Goal: Task Accomplishment & Management: Manage account settings

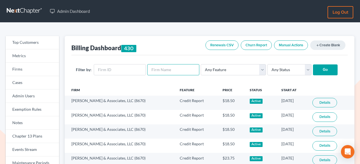
click at [151, 66] on input "text" at bounding box center [173, 69] width 52 height 11
type input "teague"
click at [313, 65] on input "Go" at bounding box center [325, 70] width 25 height 11
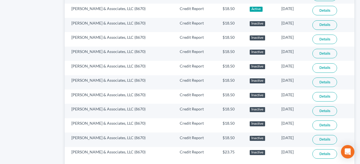
scroll to position [406, 0]
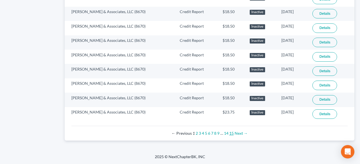
click at [230, 134] on link "15" at bounding box center [231, 133] width 4 height 5
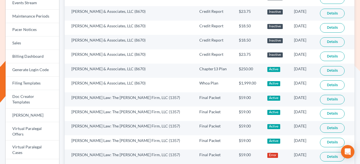
scroll to position [138, 0]
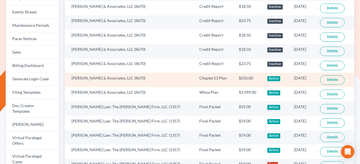
click at [326, 79] on link "Details" at bounding box center [332, 81] width 25 height 10
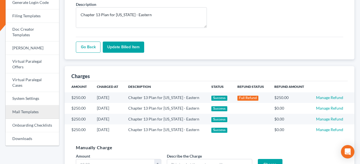
scroll to position [213, 0]
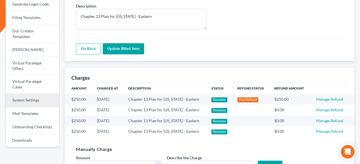
click at [29, 94] on link "System Settings" at bounding box center [32, 100] width 53 height 13
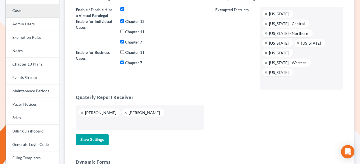
scroll to position [75, 0]
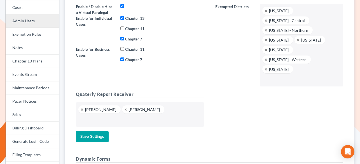
click at [34, 20] on link "Admin Users" at bounding box center [32, 21] width 53 height 13
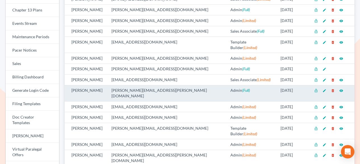
scroll to position [127, 0]
click at [331, 88] on icon "delete_forever" at bounding box center [333, 90] width 4 height 4
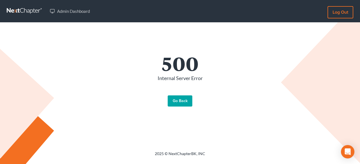
click at [171, 103] on link "Go Back" at bounding box center [180, 101] width 25 height 11
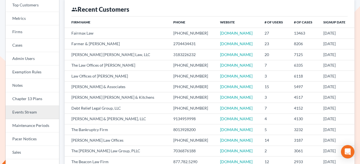
scroll to position [36, 0]
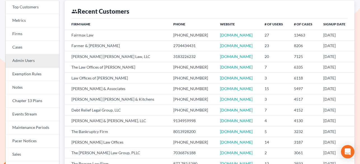
click at [35, 65] on link "Admin Users" at bounding box center [32, 60] width 53 height 13
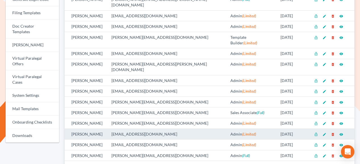
scroll to position [235, 0]
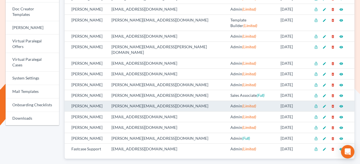
click at [322, 105] on icon "edit" at bounding box center [324, 107] width 4 height 4
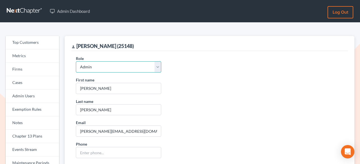
click at [116, 68] on select "Admin Paralegal Sales Associate Template Builder" at bounding box center [118, 67] width 85 height 11
select select "sales_associate"
click at [76, 62] on select "Admin Paralegal Sales Associate Template Builder" at bounding box center [118, 67] width 85 height 11
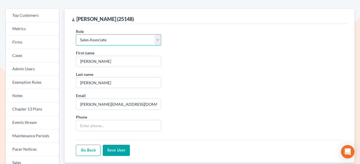
scroll to position [36, 0]
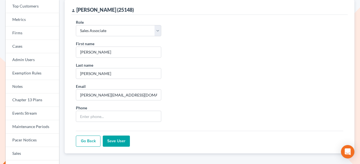
click at [113, 140] on input "Save User" at bounding box center [116, 141] width 27 height 11
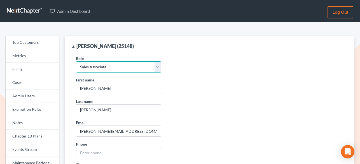
click at [142, 68] on select "Admin Paralegal Sales Associate Template Builder" at bounding box center [118, 67] width 85 height 11
select select "admin"
click at [76, 62] on select "Admin Paralegal Sales Associate Template Builder" at bounding box center [118, 67] width 85 height 11
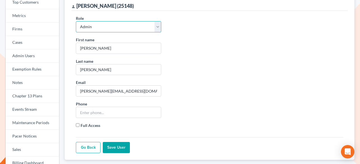
scroll to position [57, 0]
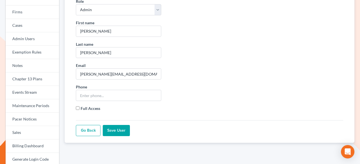
click at [118, 132] on input "Save User" at bounding box center [116, 130] width 27 height 11
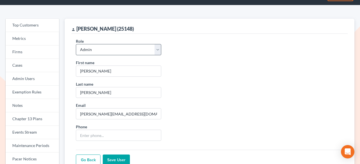
scroll to position [17, 0]
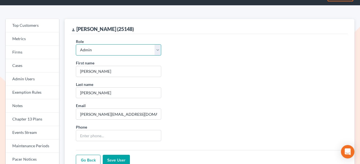
click at [112, 48] on select "Admin Paralegal Sales Associate Template Builder" at bounding box center [118, 49] width 85 height 11
select select "sales_associate"
click at [76, 44] on select "Admin Paralegal Sales Associate Template Builder" at bounding box center [118, 49] width 85 height 11
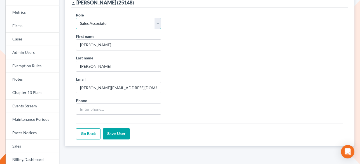
scroll to position [49, 0]
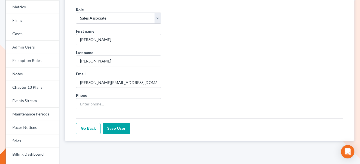
click at [116, 128] on input "Save User" at bounding box center [116, 128] width 27 height 11
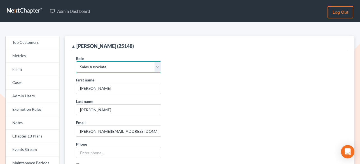
click at [117, 66] on select "Admin Paralegal Sales Associate Template Builder" at bounding box center [118, 67] width 85 height 11
select select "admin"
click at [76, 62] on select "Admin Paralegal Sales Associate Template Builder" at bounding box center [118, 67] width 85 height 11
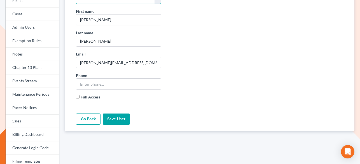
scroll to position [70, 0]
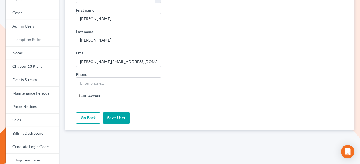
click at [88, 97] on label "Full Access" at bounding box center [91, 96] width 20 height 6
click at [79, 97] on input "Full Access" at bounding box center [78, 96] width 4 height 4
checkbox input "true"
click at [126, 120] on input "Save User" at bounding box center [116, 118] width 27 height 11
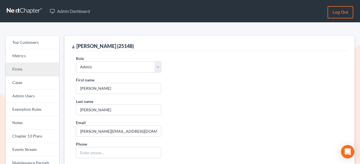
click at [28, 71] on link "Firms" at bounding box center [32, 69] width 53 height 13
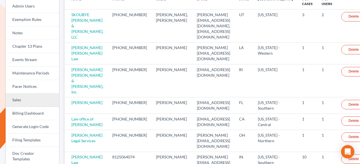
scroll to position [92, 0]
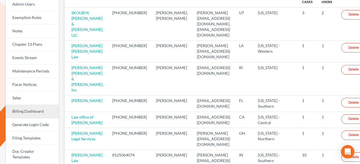
click at [31, 113] on link "Billing Dashboard" at bounding box center [32, 111] width 53 height 13
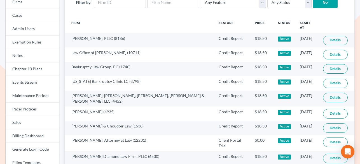
scroll to position [81, 0]
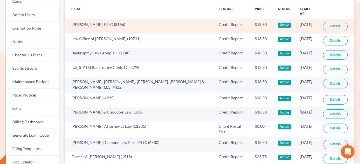
click at [330, 22] on link "Details" at bounding box center [335, 27] width 25 height 10
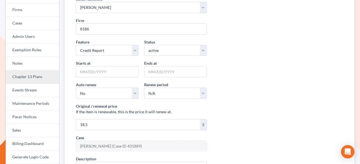
scroll to position [74, 0]
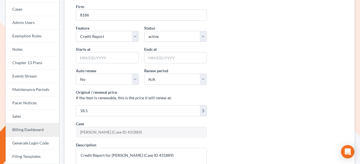
click at [23, 132] on link "Billing Dashboard" at bounding box center [32, 130] width 53 height 13
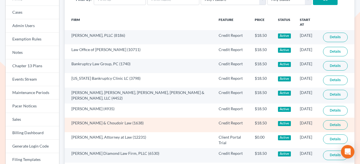
scroll to position [39, 0]
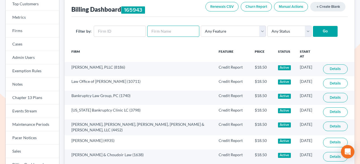
click at [151, 28] on input "text" at bounding box center [173, 31] width 52 height 11
type input "wetzel"
click at [313, 26] on input "Go" at bounding box center [325, 31] width 25 height 11
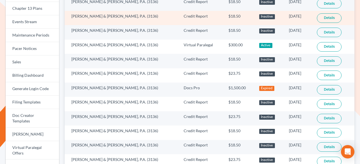
scroll to position [138, 0]
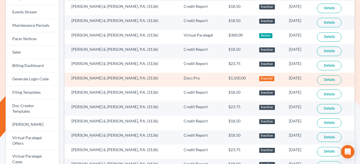
click at [319, 80] on link "Details" at bounding box center [329, 81] width 25 height 10
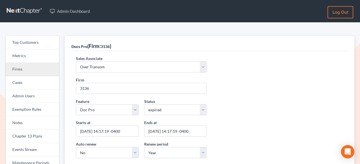
click at [22, 72] on link "Firms" at bounding box center [32, 69] width 53 height 13
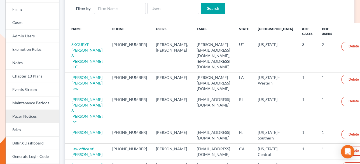
scroll to position [112, 0]
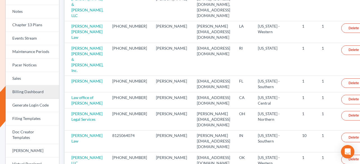
click at [31, 86] on link "Billing Dashboard" at bounding box center [32, 92] width 53 height 13
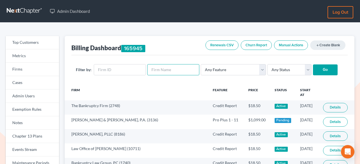
click at [162, 70] on input "text" at bounding box center [173, 69] width 52 height 11
paste input "[PERSON_NAME] Law Office LLC"
type input "[PERSON_NAME] Law Office LLC"
click at [314, 69] on input "Go" at bounding box center [325, 70] width 25 height 11
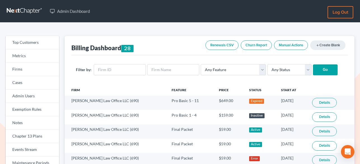
scroll to position [29, 0]
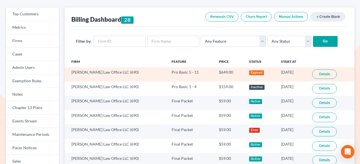
click at [320, 76] on link "Details" at bounding box center [324, 75] width 25 height 10
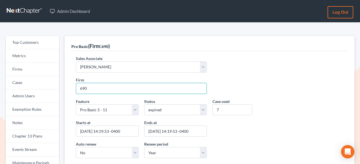
click at [86, 91] on input "690" at bounding box center [141, 88] width 131 height 11
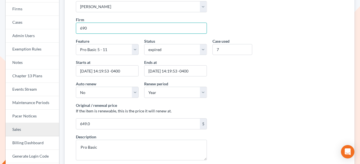
scroll to position [73, 0]
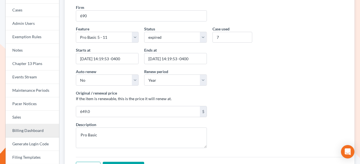
click at [26, 127] on link "Billing Dashboard" at bounding box center [32, 130] width 53 height 13
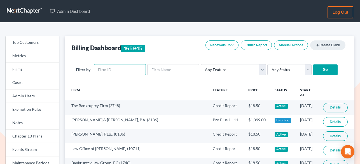
click at [111, 75] on input "text" at bounding box center [120, 69] width 52 height 11
paste input "690"
type input "690"
click at [306, 75] on form "Filter by: 690 Any Feature Start Plus Plan Pro Plus Plan Whoa Plan Credit Repor…" at bounding box center [209, 69] width 267 height 11
click at [314, 66] on input "Go" at bounding box center [325, 70] width 25 height 11
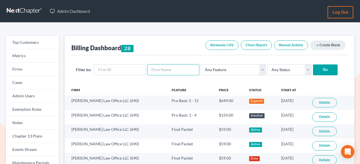
click at [168, 68] on input "text" at bounding box center [173, 69] width 52 height 11
paste input "Bainbridge, [PERSON_NAME], [PERSON_NAME] & [PERSON_NAME], LLP"
type input "Bainbridge, [PERSON_NAME], [PERSON_NAME] & [PERSON_NAME], LLP"
click at [326, 70] on input "Go" at bounding box center [325, 70] width 25 height 11
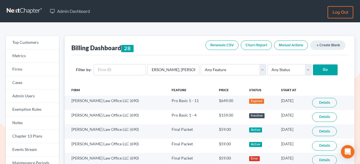
scroll to position [0, 0]
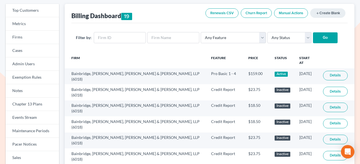
scroll to position [45, 0]
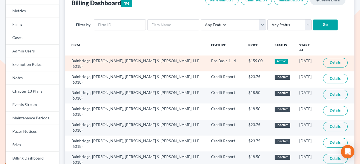
click at [327, 58] on link "Details" at bounding box center [335, 63] width 25 height 10
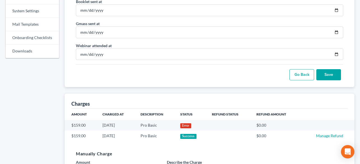
scroll to position [328, 0]
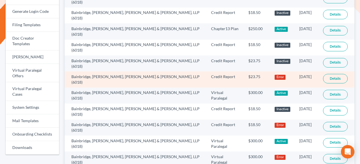
scroll to position [242, 0]
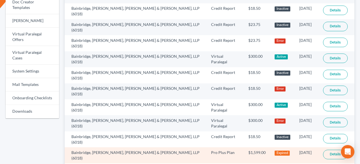
click at [323, 150] on link "Details" at bounding box center [335, 155] width 25 height 10
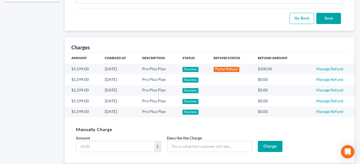
scroll to position [359, 0]
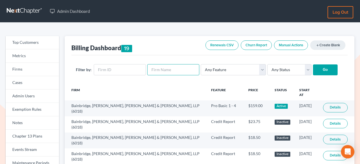
click at [159, 65] on input "text" at bounding box center [173, 69] width 52 height 11
paste input "[PERSON_NAME] [PERSON_NAME] [PERSON_NAME] & [PERSON_NAME], P.A."
type input "[PERSON_NAME] [PERSON_NAME] [PERSON_NAME] & [PERSON_NAME], P.A."
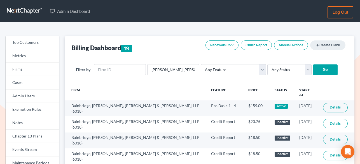
click at [321, 69] on input "Go" at bounding box center [325, 70] width 25 height 11
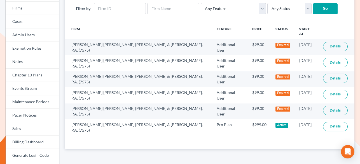
scroll to position [62, 0]
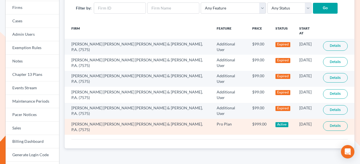
click at [323, 122] on link "Details" at bounding box center [335, 127] width 25 height 10
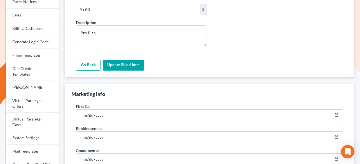
scroll to position [108, 0]
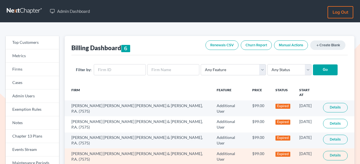
scroll to position [62, 0]
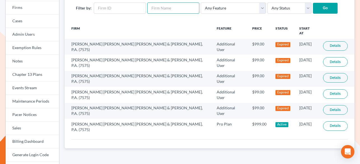
click at [175, 8] on input "text" at bounding box center [173, 8] width 52 height 11
paste input "Carmona Law, PA"
type input "Carmona Law, PA"
click at [319, 12] on input "Go" at bounding box center [325, 8] width 25 height 11
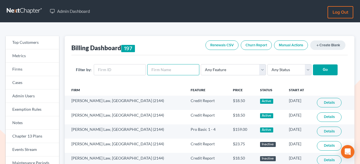
click at [159, 73] on input "text" at bounding box center [173, 69] width 52 height 11
paste input "Carrie Magerl, Attorney at Law"
type input "Carrie Magerl, Attorney at Law"
click at [317, 69] on input "Go" at bounding box center [325, 70] width 25 height 11
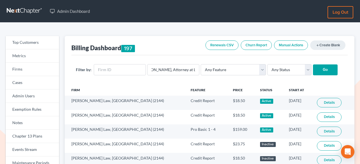
scroll to position [0, 0]
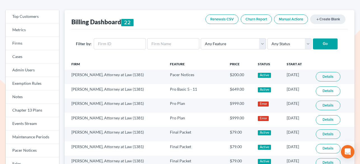
scroll to position [32, 0]
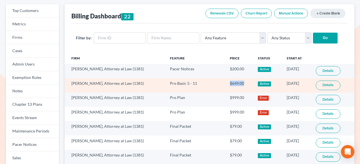
drag, startPoint x: 237, startPoint y: 84, endPoint x: 221, endPoint y: 82, distance: 17.0
click at [225, 82] on td "$649.00" at bounding box center [239, 85] width 28 height 14
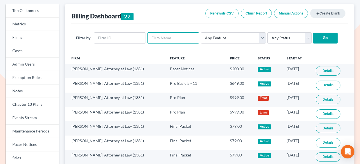
click at [175, 38] on input "text" at bounding box center [173, 37] width 52 height 11
paste input "Cosner Law Group"
type input "Cosner Law Group"
click at [313, 38] on input "Go" at bounding box center [325, 38] width 25 height 11
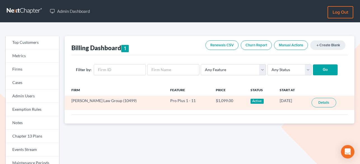
click at [317, 104] on link "Details" at bounding box center [323, 103] width 25 height 10
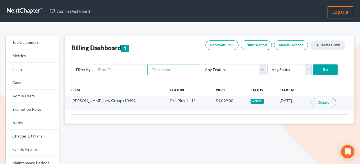
click at [165, 65] on input "text" at bounding box center [173, 69] width 52 height 11
paste input "Eraser Law"
type input "Eraser Law"
click at [317, 70] on input "Go" at bounding box center [325, 70] width 25 height 11
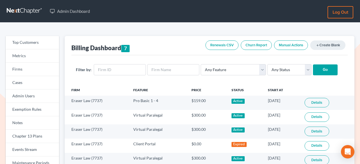
scroll to position [43, 0]
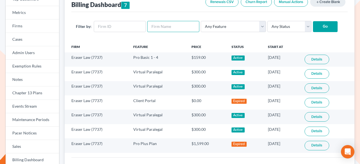
click at [161, 29] on input "text" at bounding box center [173, 26] width 52 height 11
paste input "Gort Law, P.A."
type input "Gort Law, P.A."
click at [321, 27] on input "Go" at bounding box center [325, 26] width 25 height 11
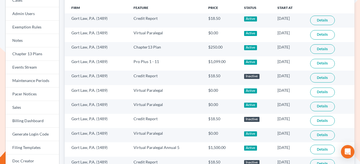
scroll to position [83, 0]
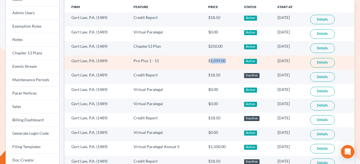
drag, startPoint x: 204, startPoint y: 61, endPoint x: 224, endPoint y: 61, distance: 19.6
click at [224, 61] on td "$1,099.00" at bounding box center [222, 63] width 36 height 14
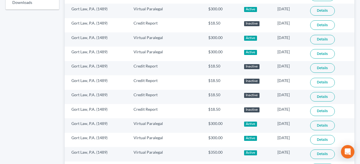
scroll to position [406, 0]
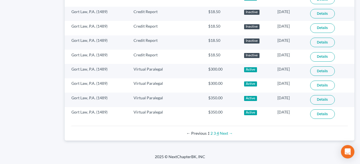
click at [217, 135] on link "4" at bounding box center [218, 133] width 2 height 5
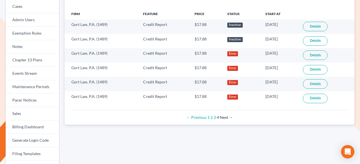
scroll to position [72, 0]
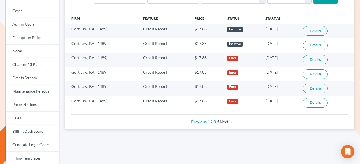
click at [214, 121] on link "3" at bounding box center [214, 122] width 2 height 5
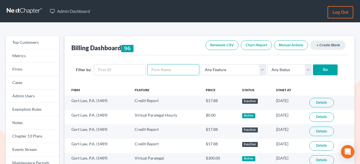
click at [160, 70] on input "text" at bounding box center [173, 69] width 52 height 11
paste input "Hodge & Smither, PLLC"
type input "Hodge & Smither, PLLC"
click at [317, 73] on input "Go" at bounding box center [325, 70] width 25 height 11
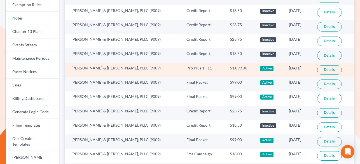
scroll to position [105, 0]
drag, startPoint x: 204, startPoint y: 69, endPoint x: 227, endPoint y: 69, distance: 22.7
click at [227, 69] on td "$1,099.00" at bounding box center [240, 70] width 31 height 14
click at [324, 70] on link "Details" at bounding box center [329, 70] width 25 height 10
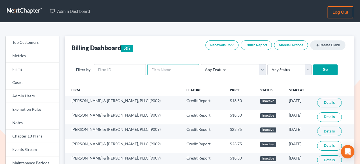
click at [166, 70] on input "text" at bounding box center [173, 69] width 52 height 11
paste input "Jackson Abdalla Law Group"
type input "Jackson Abdalla Law Group"
click at [313, 69] on input "Go" at bounding box center [325, 70] width 25 height 11
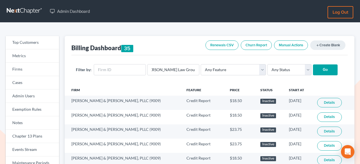
scroll to position [0, 0]
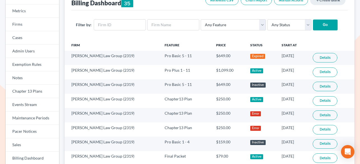
scroll to position [56, 0]
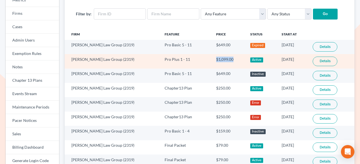
drag, startPoint x: 201, startPoint y: 60, endPoint x: 244, endPoint y: 62, distance: 43.4
click at [244, 62] on tr "Jackson Abdalla Law Group (2319) Pro Plus 1 - 11 $1,099.00 Active 06/30/2025 De…" at bounding box center [210, 61] width 290 height 14
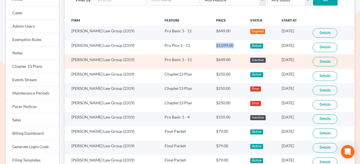
scroll to position [69, 0]
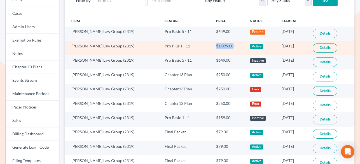
click at [318, 50] on link "Details" at bounding box center [324, 48] width 25 height 10
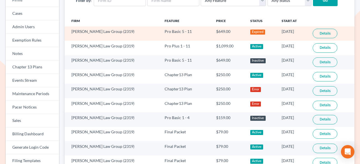
scroll to position [50, 0]
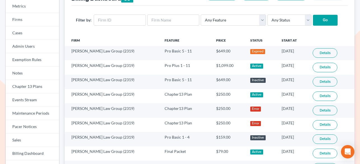
click at [170, 26] on form "Filter by: Any Feature Start Plus Plan Pro Plus Plan Whoa Plan Credit Report Cr…" at bounding box center [209, 20] width 267 height 11
click at [170, 19] on input "text" at bounding box center [173, 20] width 52 height 11
paste input "Jacqueline M Sale Esq"
type input "Jacqueline M Sale Esq"
click at [316, 21] on input "Go" at bounding box center [325, 20] width 25 height 11
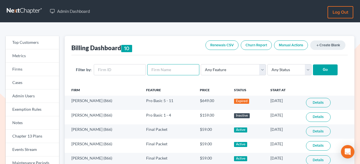
click at [166, 70] on input "text" at bounding box center [173, 69] width 52 height 11
paste input "[PERSON_NAME]"
type input "[PERSON_NAME]"
click at [316, 69] on input "Go" at bounding box center [325, 70] width 25 height 11
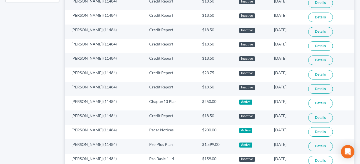
scroll to position [400, 0]
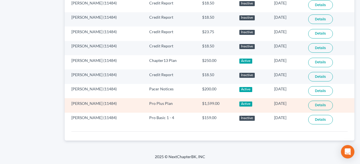
drag, startPoint x: 267, startPoint y: 104, endPoint x: 291, endPoint y: 105, distance: 23.8
click at [291, 105] on td "07/19/2024" at bounding box center [286, 105] width 34 height 14
click at [320, 102] on link "Details" at bounding box center [320, 106] width 25 height 10
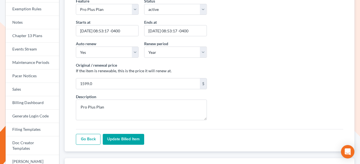
scroll to position [2, 0]
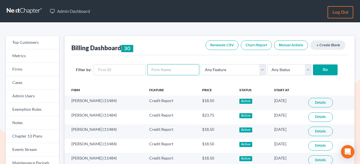
click at [162, 67] on input "text" at bounding box center [173, 69] width 52 height 11
paste input "Leo Spanos Law"
type input "Leo Spanos Law"
click at [319, 68] on input "Go" at bounding box center [325, 70] width 25 height 11
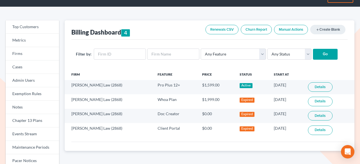
scroll to position [17, 0]
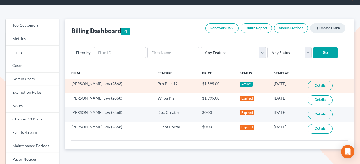
click at [321, 82] on link "Details" at bounding box center [320, 86] width 25 height 10
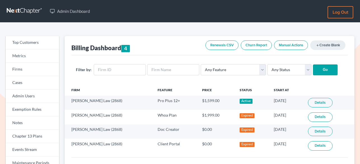
scroll to position [17, 0]
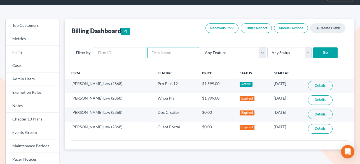
click at [167, 55] on input "text" at bounding box center [173, 52] width 52 height 11
paste input "[PERSON_NAME] Legal LLLC"
type input "Lockey Legal LLLC"
click at [320, 55] on input "Go" at bounding box center [325, 53] width 25 height 11
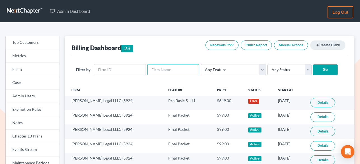
click at [168, 67] on input "text" at bounding box center [173, 69] width 52 height 11
paste input "Metzger Law LLC"
type input "Metzger Law LLC"
click at [327, 71] on input "Go" at bounding box center [325, 70] width 25 height 11
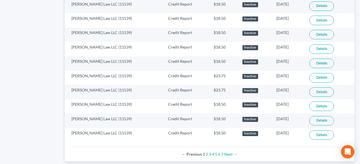
scroll to position [406, 0]
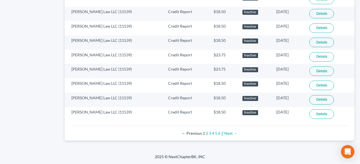
click at [222, 133] on link "7" at bounding box center [222, 133] width 2 height 5
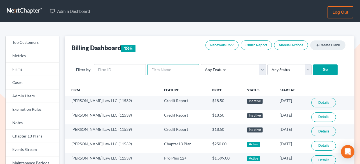
click at [166, 66] on input "text" at bounding box center [173, 69] width 52 height 11
paste input "O'Kelley & Sorohan Attorneys at Law, LLC"
type input "O'Kelley & Sorohan Attorneys at Law, LLC"
click at [315, 71] on input "Go" at bounding box center [325, 70] width 25 height 11
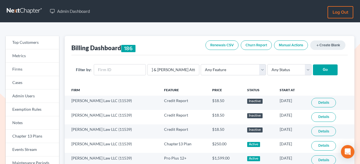
scroll to position [0, 0]
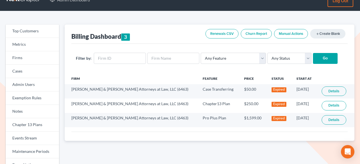
scroll to position [14, 0]
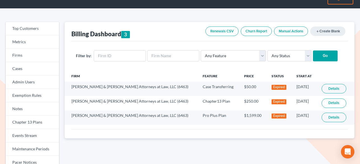
click at [165, 50] on div "Filter by: Any Feature Start Plus Plan Pro Plus Plan Whoa Plan Credit Report Cr…" at bounding box center [209, 55] width 276 height 29
click at [164, 55] on input "text" at bounding box center [173, 55] width 52 height 11
paste input "OBryan Law Offices"
type input "OBryan Law Offices"
click at [314, 54] on input "Go" at bounding box center [325, 56] width 25 height 11
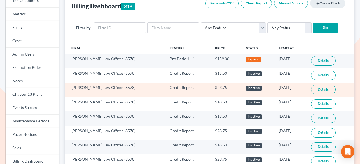
scroll to position [38, 0]
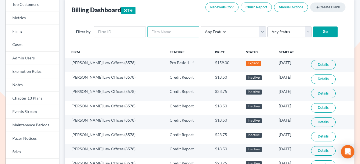
click at [175, 31] on input "text" at bounding box center [173, 31] width 52 height 11
paste input "[PERSON_NAME] & Associates, LLC"
type input "[PERSON_NAME] & Associates, LLC"
click at [317, 33] on input "Go" at bounding box center [325, 32] width 25 height 11
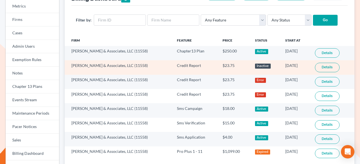
scroll to position [47, 0]
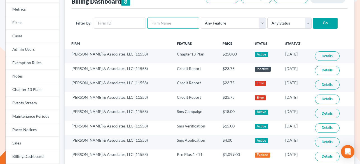
click at [173, 28] on input "text" at bounding box center [173, 23] width 52 height 11
paste input "Reynolds Law Corporation"
type input "Reynolds Law Corporation"
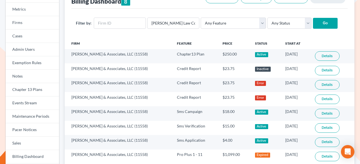
click at [318, 18] on input "Go" at bounding box center [325, 23] width 25 height 11
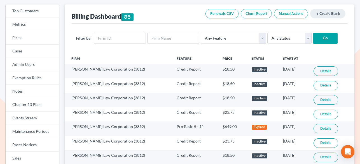
scroll to position [30, 0]
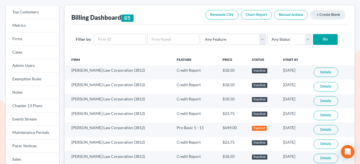
click at [174, 33] on div "Filter by: Any Feature Start Plus Plan Pro Plus Plan Whoa Plan Credit Report Cr…" at bounding box center [209, 39] width 276 height 29
click at [173, 36] on input "text" at bounding box center [173, 39] width 52 height 11
paste input "[PERSON_NAME] Co. LPA"
type input "[PERSON_NAME] Co. LPA"
click at [321, 41] on input "Go" at bounding box center [325, 39] width 25 height 11
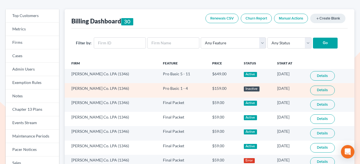
scroll to position [19, 0]
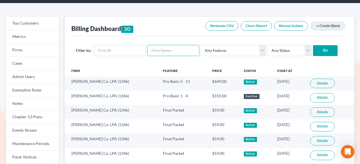
click at [169, 55] on input "text" at bounding box center [173, 50] width 52 height 11
paste input "Robles Cruz Law, P.A."
type input "Robles Cruz Law, P.A."
click at [314, 51] on input "Go" at bounding box center [325, 50] width 25 height 11
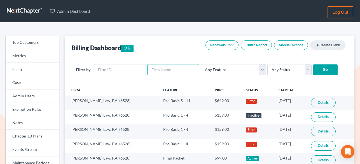
click at [168, 71] on input "text" at bounding box center [173, 69] width 52 height 11
paste input "Ronald R. Stanley, LLC"
type input "Ronald R. Stanley, LLC"
click at [314, 75] on input "Go" at bounding box center [325, 70] width 25 height 11
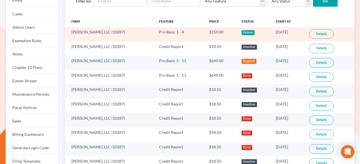
scroll to position [56, 0]
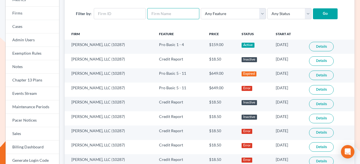
click at [176, 14] on input "text" at bounding box center [173, 13] width 52 height 11
paste input "[PERSON_NAME], Attorney at Law"
type input "[PERSON_NAME], Attorney at Law"
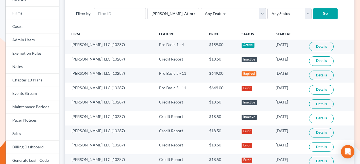
click at [313, 17] on input "Go" at bounding box center [325, 13] width 25 height 11
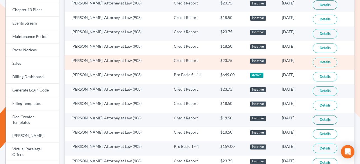
scroll to position [140, 0]
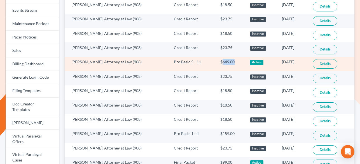
drag, startPoint x: 214, startPoint y: 64, endPoint x: 232, endPoint y: 63, distance: 17.9
click at [232, 63] on td "$649.00" at bounding box center [231, 64] width 30 height 14
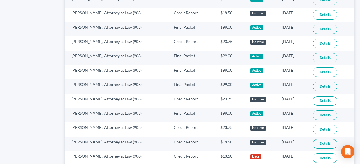
scroll to position [406, 0]
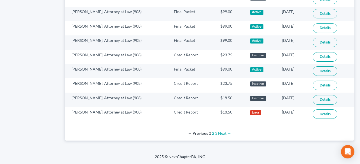
click at [216, 134] on link "3" at bounding box center [216, 133] width 2 height 5
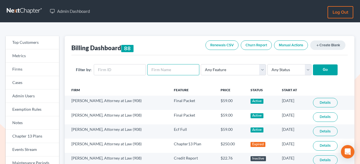
click at [161, 70] on input "text" at bounding box center [173, 69] width 52 height 11
paste input "The Choate Law Firm"
type input "The Choate Law Firm"
click at [313, 71] on input "Go" at bounding box center [325, 70] width 25 height 11
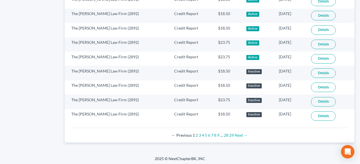
scroll to position [406, 0]
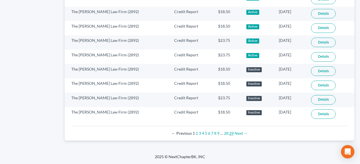
click at [229, 133] on link "29" at bounding box center [231, 133] width 4 height 5
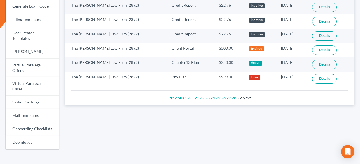
scroll to position [213, 0]
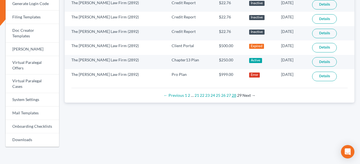
click at [233, 96] on link "28" at bounding box center [234, 95] width 4 height 5
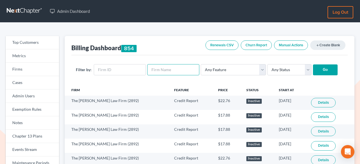
click at [154, 70] on input "text" at bounding box center [173, 69] width 52 height 11
paste input "The [PERSON_NAME] Law Firm"
type input "The [PERSON_NAME] Law Firm"
click at [232, 67] on select "Any Feature Start Plus Plan Pro Plus Plan Whoa Plan Credit Report Credit Report…" at bounding box center [233, 69] width 65 height 11
click at [274, 73] on select "Any Status Active Inactive Pending Expired Error Pending Charges" at bounding box center [289, 69] width 44 height 11
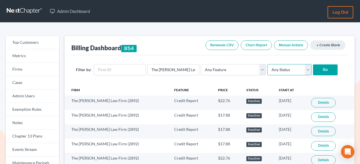
select select "active"
click at [267, 64] on select "Any Status Active Inactive Pending Expired Error Pending Charges" at bounding box center [289, 69] width 44 height 11
click at [316, 71] on input "Go" at bounding box center [325, 70] width 25 height 11
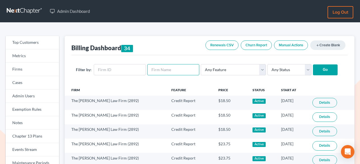
click at [169, 69] on input "text" at bounding box center [173, 69] width 52 height 11
paste input "The Law Office of Brian Frey, PLLC"
type input "The Law Office of Brian Frey, PLLC"
click at [313, 69] on input "Go" at bounding box center [325, 70] width 25 height 11
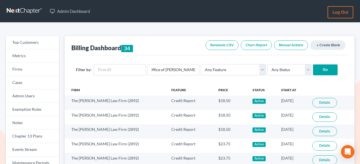
scroll to position [0, 0]
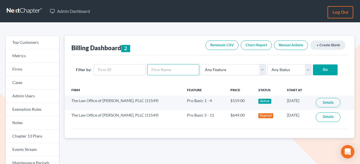
click at [167, 68] on input "text" at bounding box center [173, 69] width 52 height 11
paste input "The Law Offices of [PERSON_NAME], LC"
type input "The Law Offices of [PERSON_NAME], LC"
click at [321, 71] on input "Go" at bounding box center [325, 70] width 25 height 11
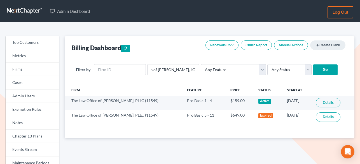
scroll to position [0, 0]
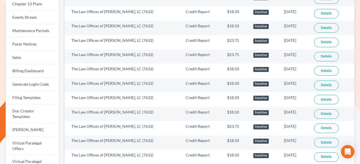
scroll to position [406, 0]
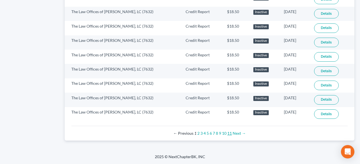
click at [230, 133] on link "11" at bounding box center [229, 133] width 4 height 5
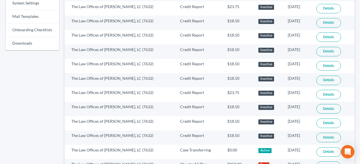
scroll to position [377, 0]
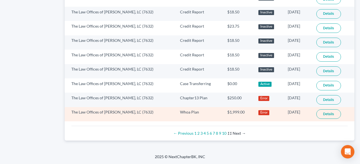
click at [324, 112] on link "Details" at bounding box center [328, 115] width 25 height 10
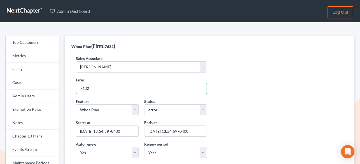
click at [92, 87] on input "7632" at bounding box center [141, 88] width 131 height 11
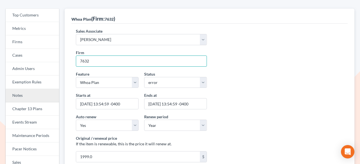
scroll to position [34, 0]
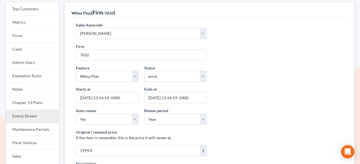
click at [29, 114] on link "Events Stream" at bounding box center [32, 116] width 53 height 13
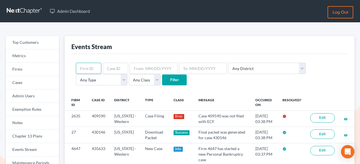
click at [96, 67] on input "text" at bounding box center [88, 68] width 25 height 11
paste input "7632"
type input "7632"
click at [162, 79] on input "Filter" at bounding box center [174, 80] width 25 height 11
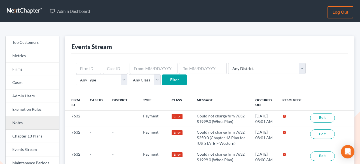
scroll to position [78, 0]
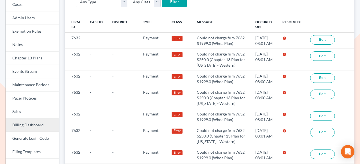
click at [29, 125] on link "Billing Dashboard" at bounding box center [32, 125] width 53 height 13
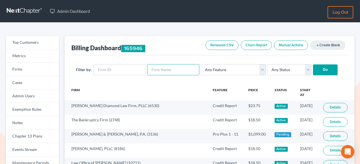
click at [162, 69] on input "text" at bounding box center [173, 69] width 52 height 11
paste input "[PERSON_NAME] Law Firm, LLC"
type input "[PERSON_NAME] Law Firm, LLC"
click at [313, 71] on input "Go" at bounding box center [325, 70] width 25 height 11
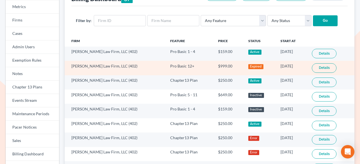
scroll to position [50, 0]
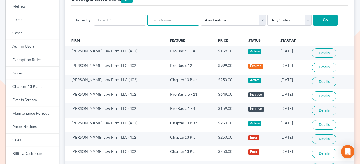
click at [180, 22] on input "text" at bounding box center [173, 20] width 52 height 11
paste input "[PERSON_NAME] & [PERSON_NAME] Attorneys at Law, LLC"
type input "[PERSON_NAME] & [PERSON_NAME] Attorneys at Law, LLC"
click at [314, 22] on input "Go" at bounding box center [325, 20] width 25 height 11
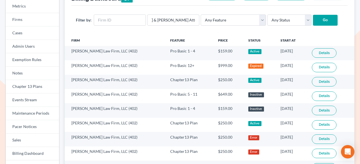
scroll to position [0, 0]
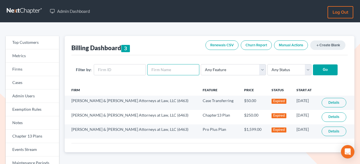
click at [163, 65] on input "text" at bounding box center [173, 69] width 52 height 11
paste input "Balis Law PLLC"
type input "Balis Law PLLC"
click at [317, 69] on input "Go" at bounding box center [325, 70] width 25 height 11
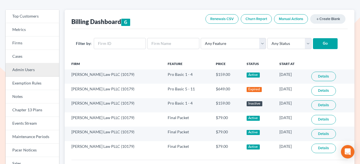
scroll to position [20, 0]
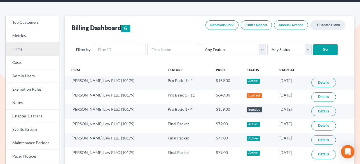
click at [26, 45] on link "Firms" at bounding box center [32, 49] width 53 height 13
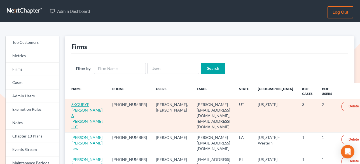
click at [83, 110] on link "SKOUBYE [PERSON_NAME] & [PERSON_NAME], LLC" at bounding box center [87, 115] width 32 height 27
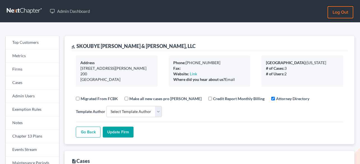
select select
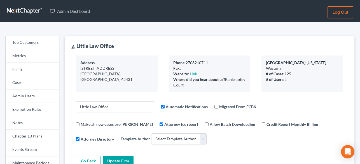
select select
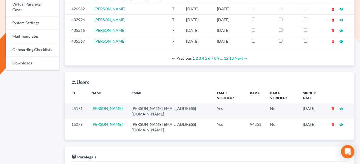
scroll to position [298, 0]
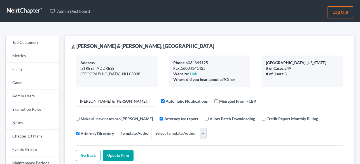
select select
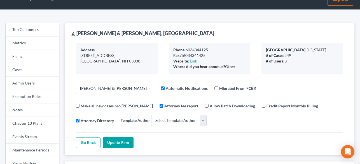
scroll to position [4, 0]
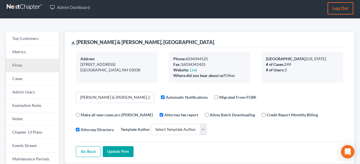
click at [20, 67] on link "Firms" at bounding box center [32, 65] width 53 height 13
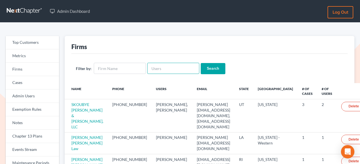
click at [172, 68] on input "text" at bounding box center [173, 68] width 52 height 11
type input "[PERSON_NAME]"
click at [201, 63] on input "Search" at bounding box center [213, 68] width 25 height 11
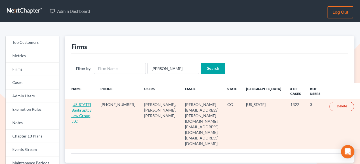
click at [77, 109] on link "[US_STATE] Bankruptcy Law Group, LLC" at bounding box center [81, 113] width 20 height 22
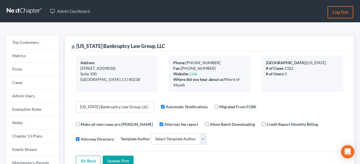
select select
click at [143, 39] on div "gavel [US_STATE] Bankruptcy Law Group, LLC" at bounding box center [209, 43] width 276 height 15
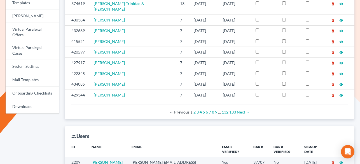
scroll to position [283, 0]
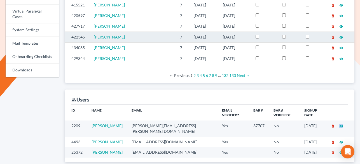
scroll to position [0, 0]
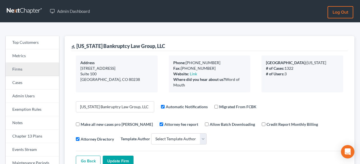
click at [17, 71] on link "Firms" at bounding box center [32, 69] width 53 height 13
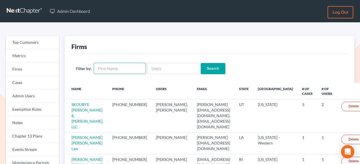
click at [139, 68] on input "text" at bounding box center [120, 68] width 52 height 11
type input "[PERSON_NAME]"
click at [201, 63] on input "Search" at bounding box center [213, 68] width 25 height 11
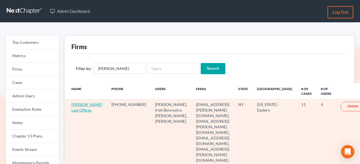
click at [76, 107] on link "[PERSON_NAME] Law Offices" at bounding box center [86, 107] width 31 height 10
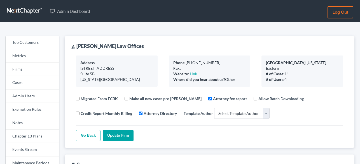
select select
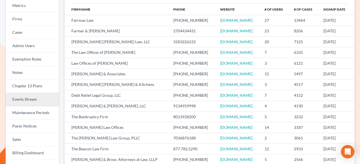
scroll to position [92, 0]
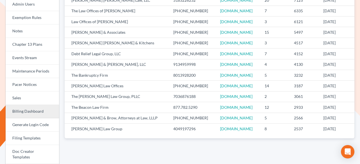
click at [26, 115] on link "Billing Dashboard" at bounding box center [32, 111] width 53 height 13
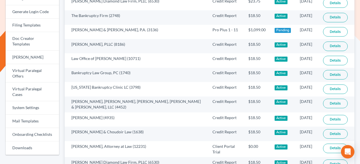
scroll to position [228, 0]
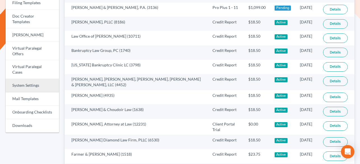
click at [27, 79] on link "System Settings" at bounding box center [32, 85] width 53 height 13
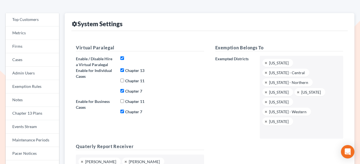
scroll to position [23, 0]
